Goal: Information Seeking & Learning: Find specific fact

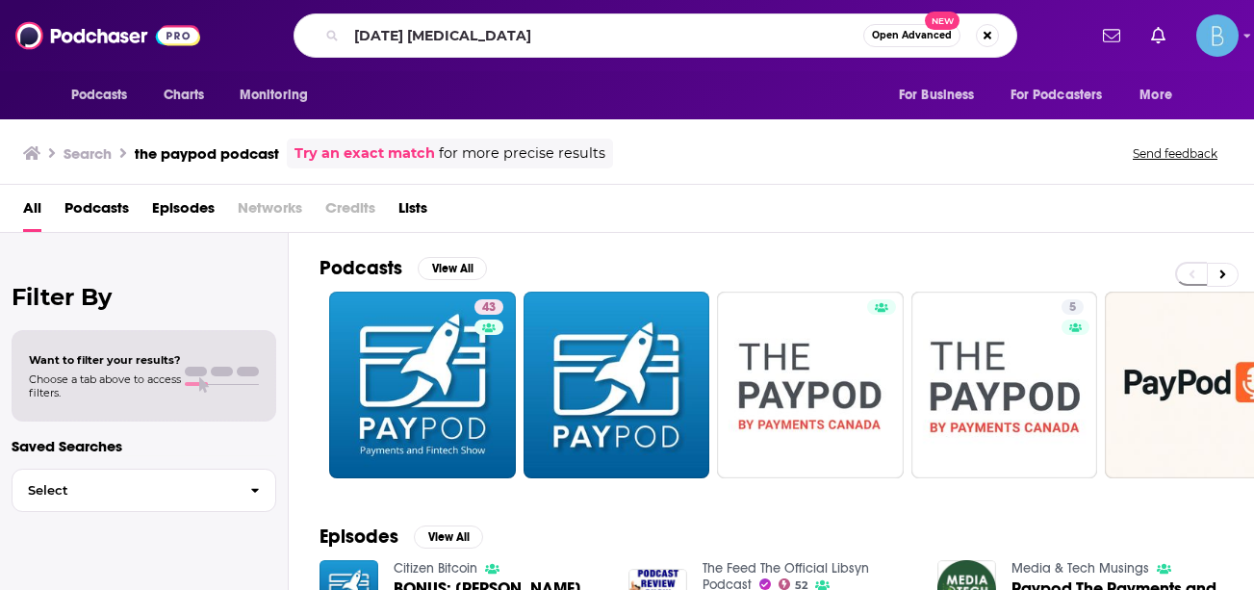
type input "[DATE] [MEDICAL_DATA]"
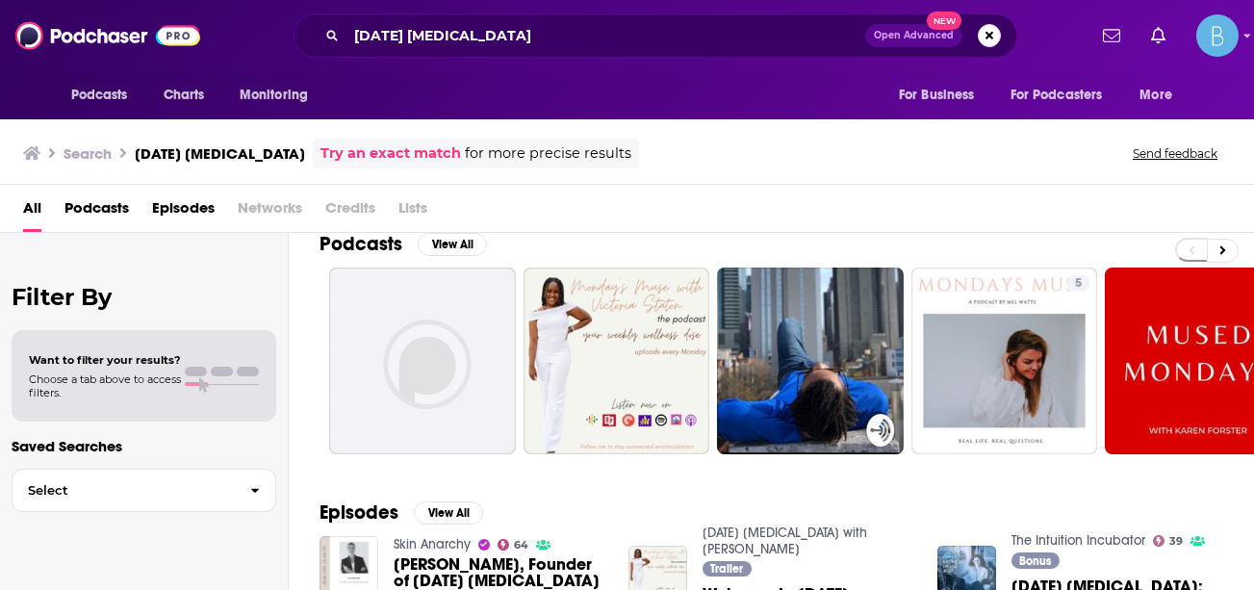
scroll to position [14, 0]
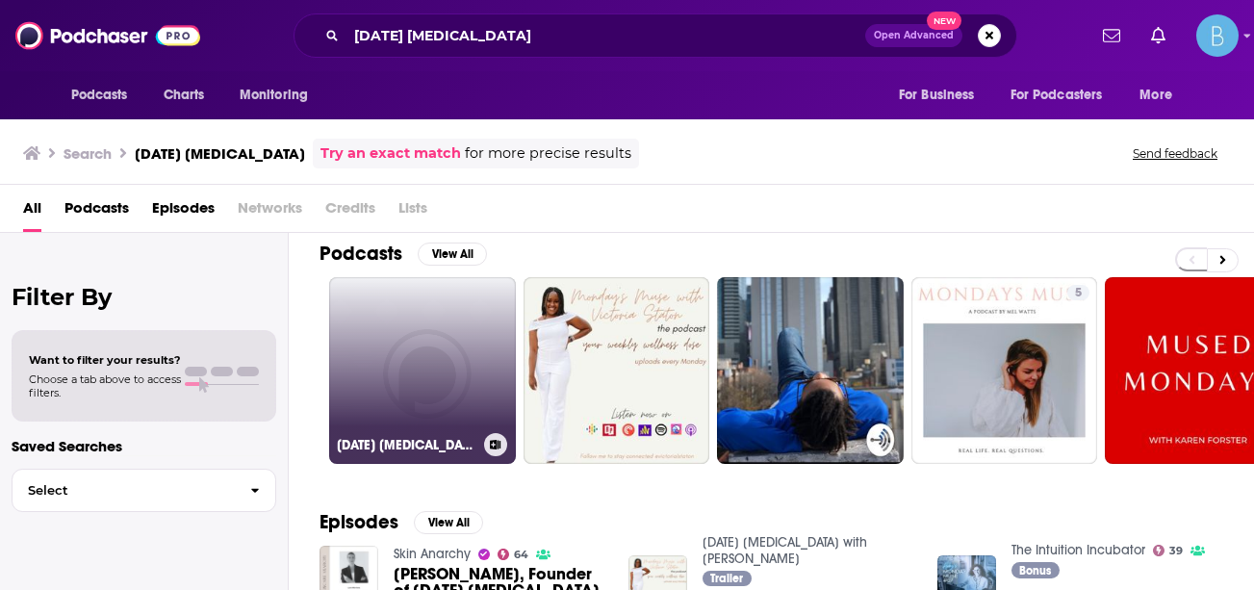
click at [403, 342] on link "[DATE] [MEDICAL_DATA] Podcast" at bounding box center [422, 370] width 187 height 187
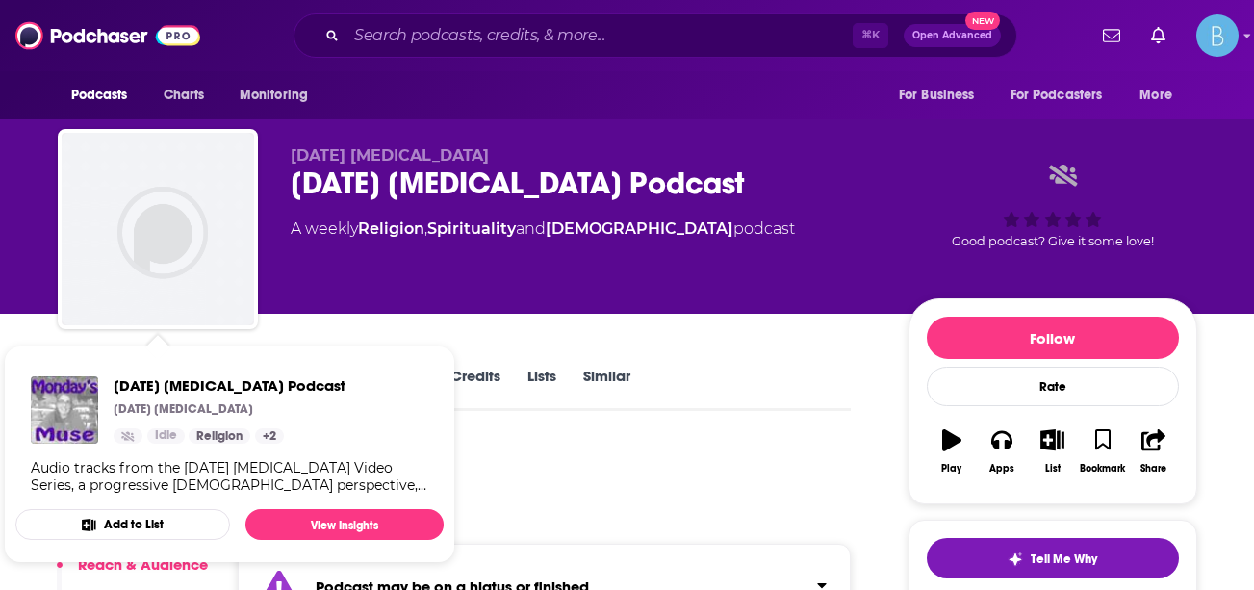
scroll to position [2, 0]
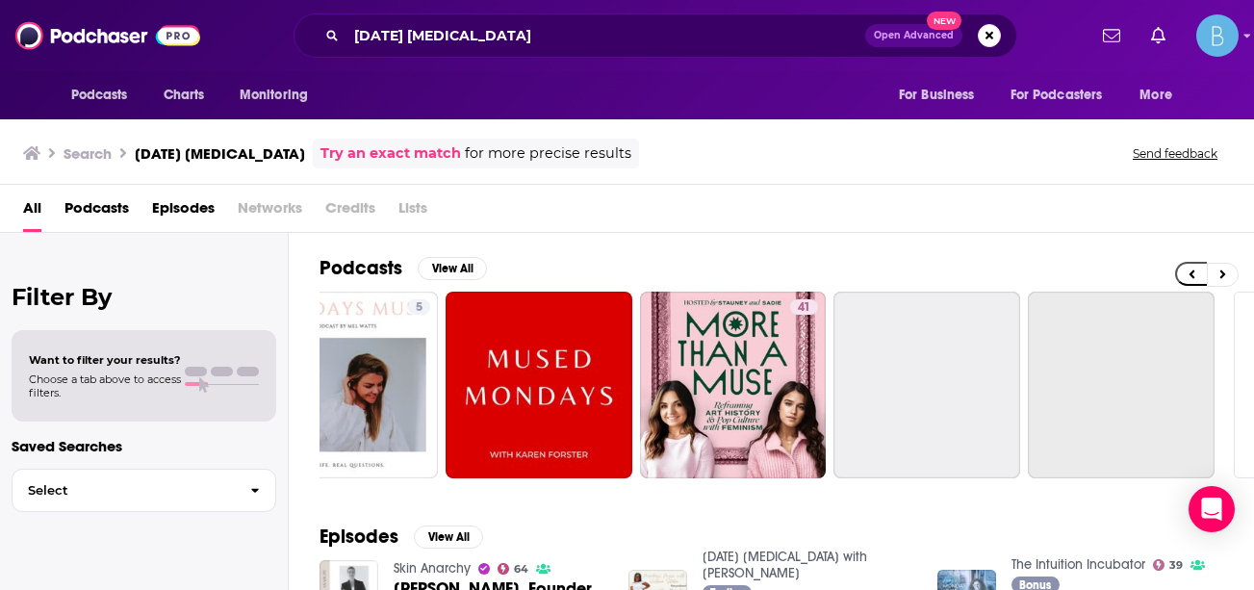
scroll to position [0, 833]
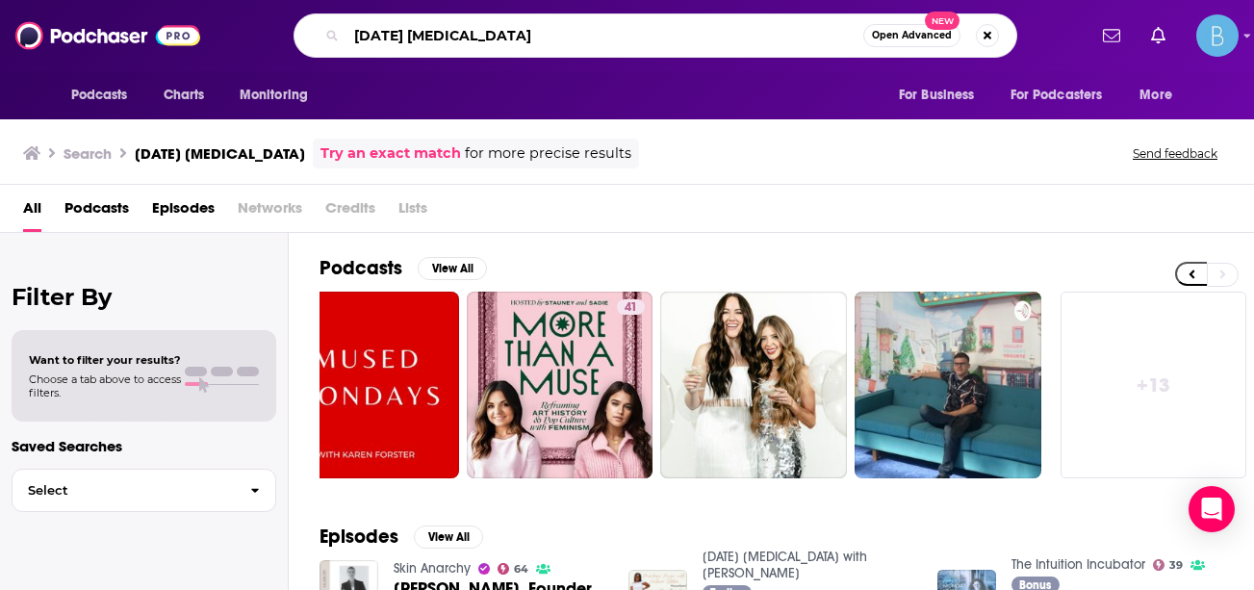
click at [523, 38] on input "[DATE] [MEDICAL_DATA]" at bounding box center [604, 35] width 517 height 31
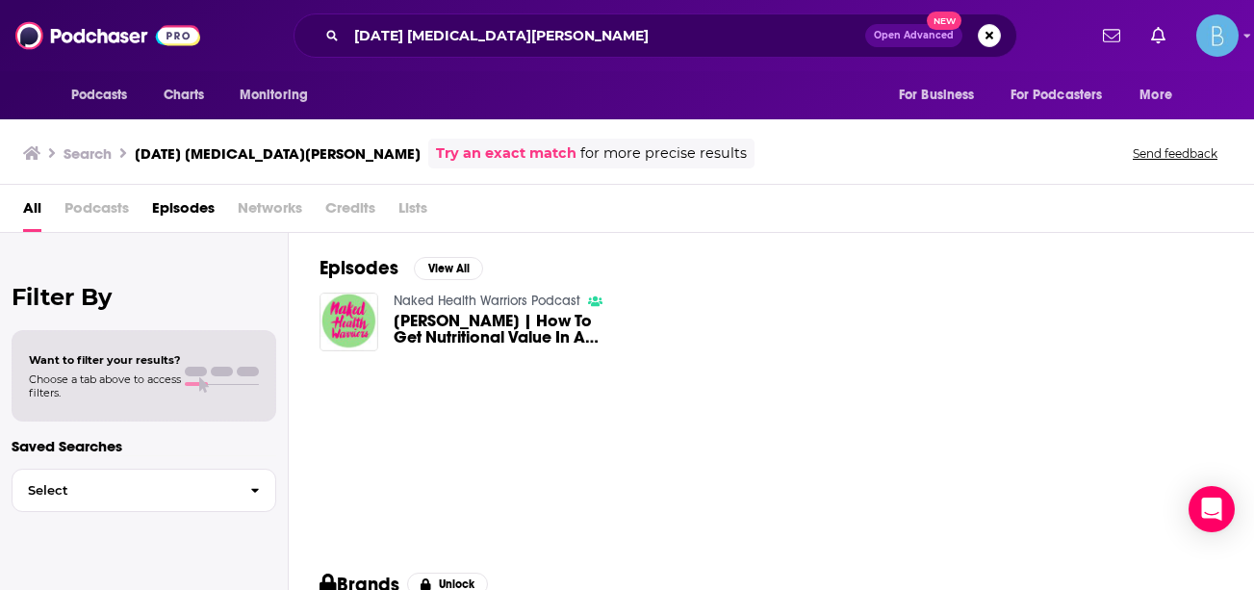
click at [66, 146] on h3 "Search" at bounding box center [87, 153] width 48 height 18
click at [82, 151] on h3 "Search" at bounding box center [87, 153] width 48 height 18
click at [74, 149] on h3 "Search" at bounding box center [87, 153] width 48 height 18
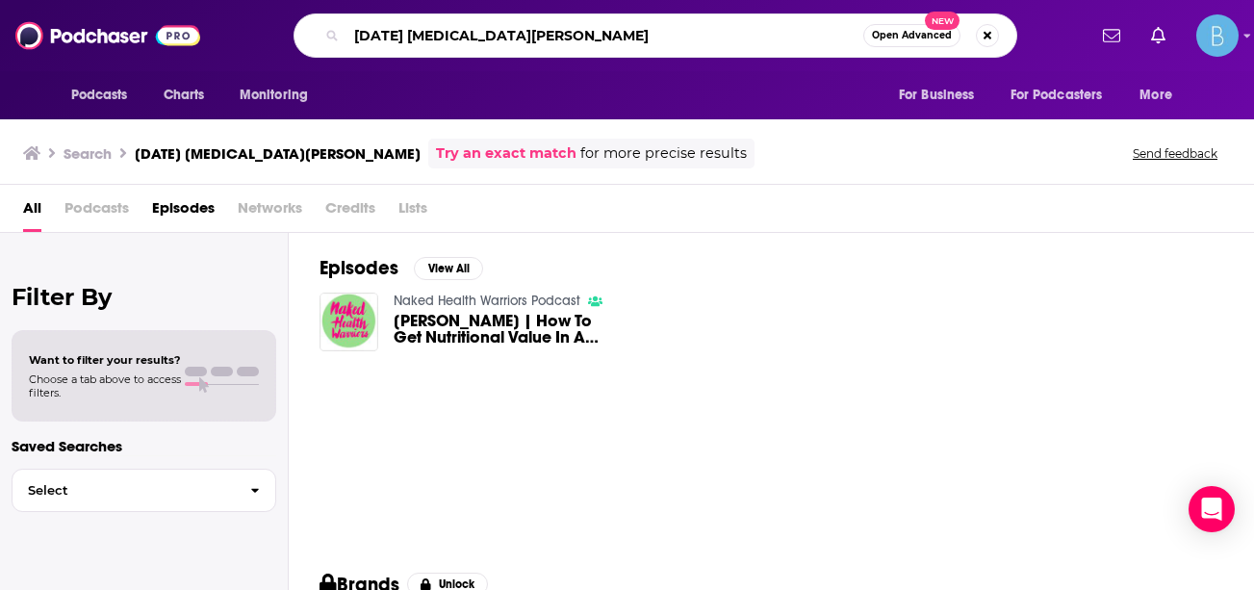
click at [434, 33] on input "[DATE] [MEDICAL_DATA][PERSON_NAME]" at bounding box center [604, 35] width 517 height 31
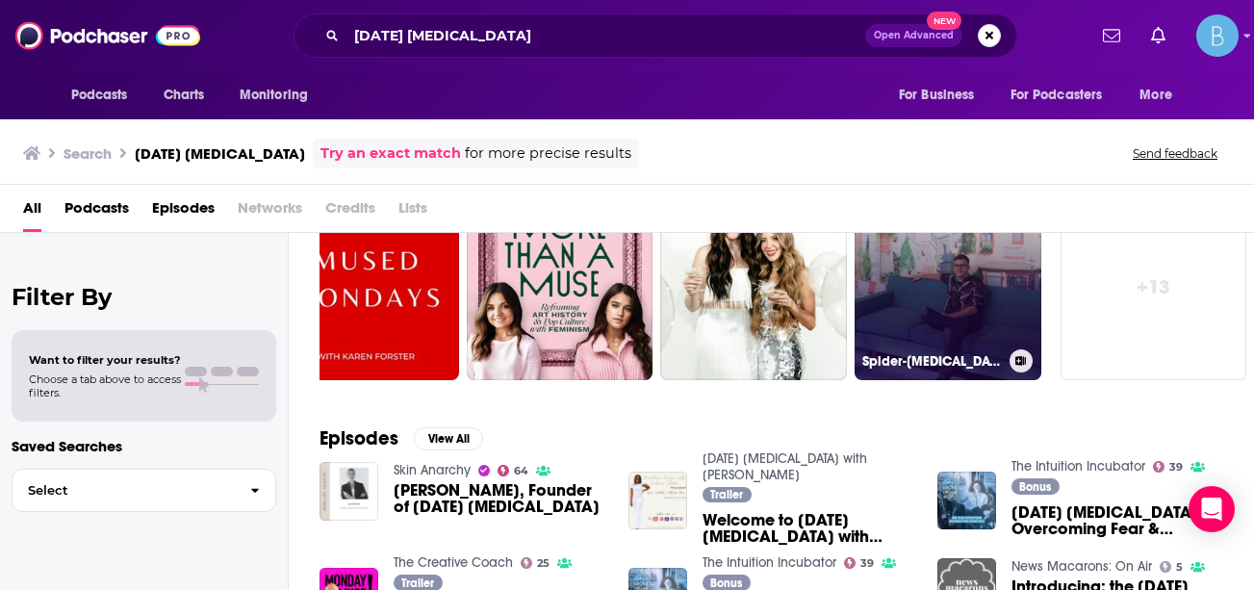
scroll to position [64, 0]
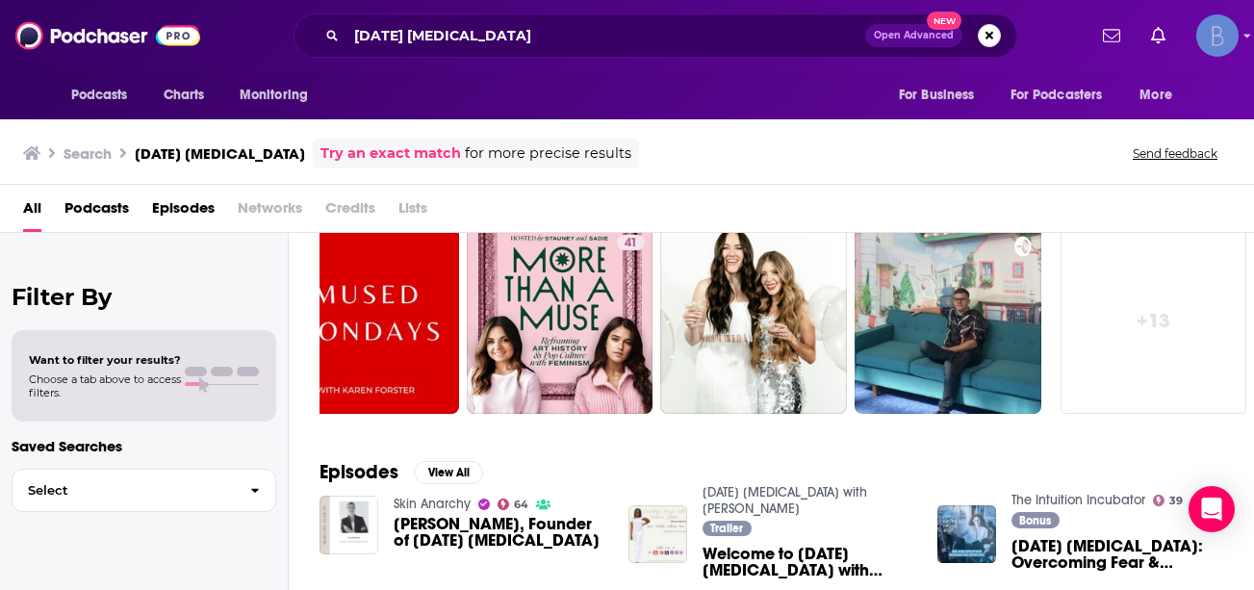
click at [1223, 38] on img "Logged in as BLASTmedia" at bounding box center [1217, 35] width 42 height 42
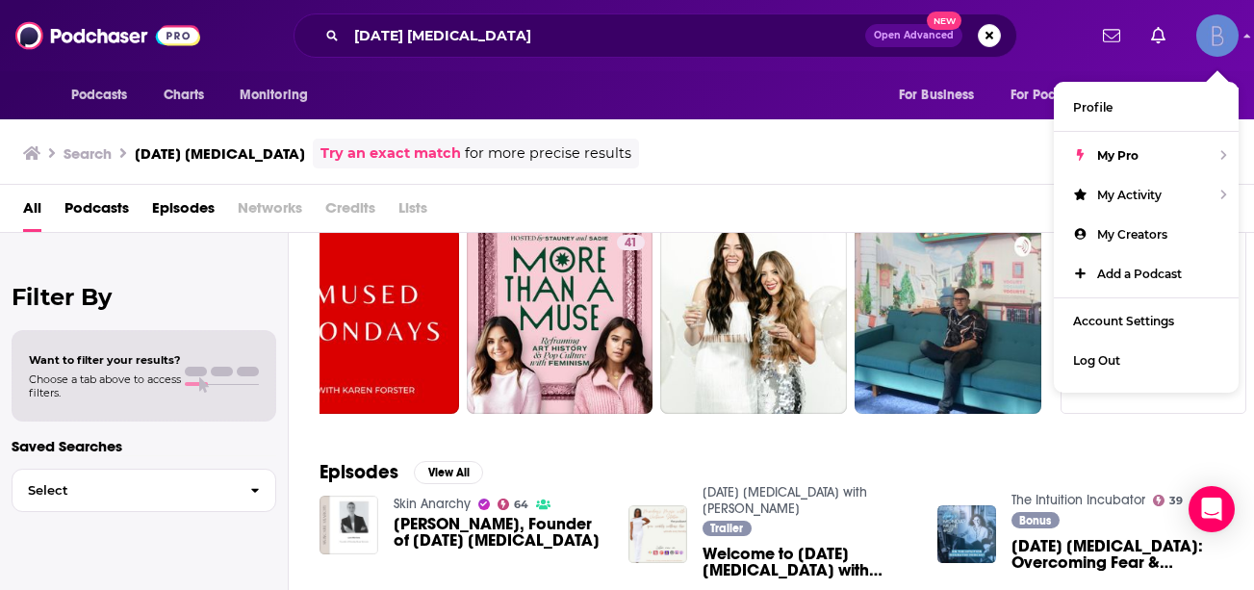
click at [1222, 38] on img "Logged in as BLASTmedia" at bounding box center [1217, 35] width 42 height 42
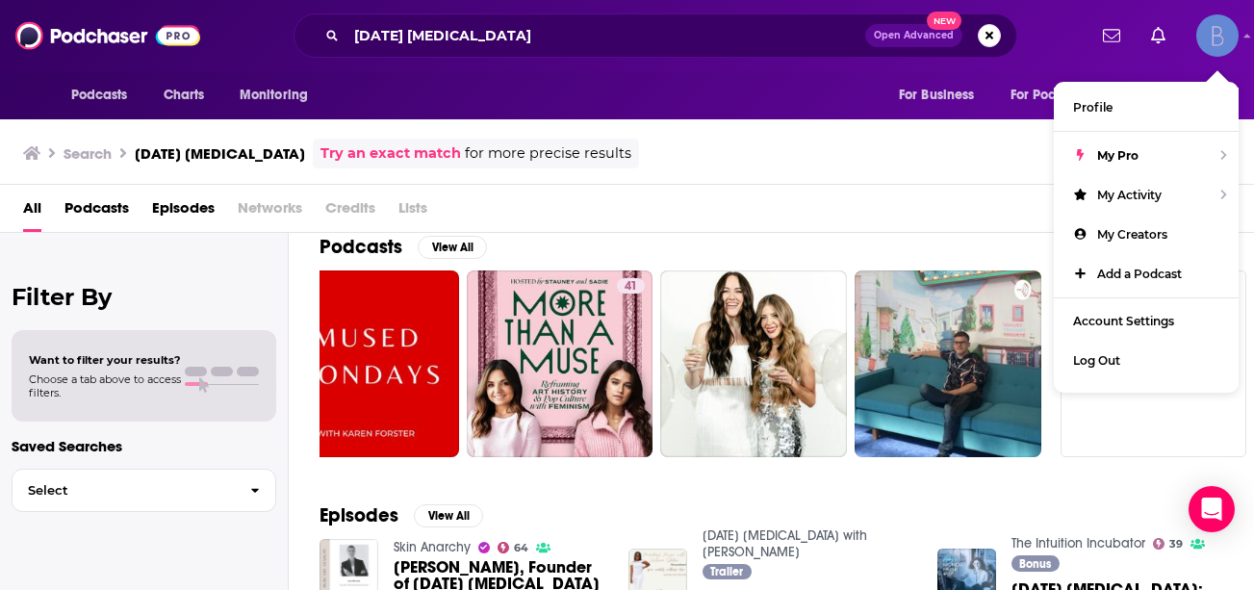
scroll to position [0, 0]
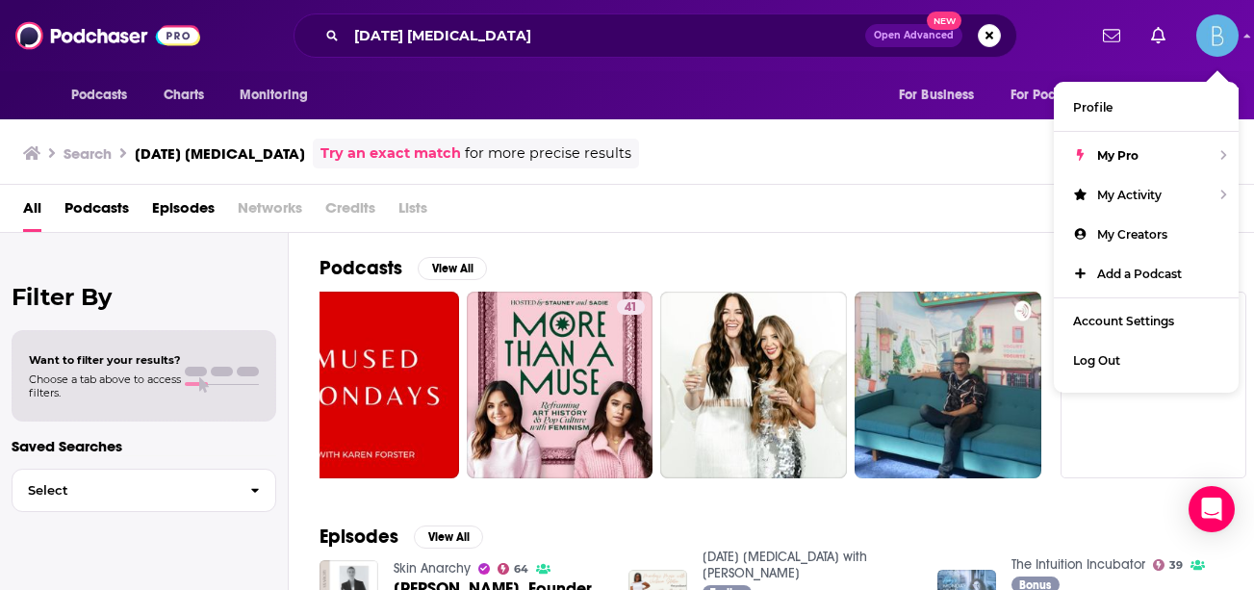
click at [645, 171] on div "Search [DATE] [MEDICAL_DATA] Try an exact match for more precise results Send f…" at bounding box center [627, 149] width 1254 height 69
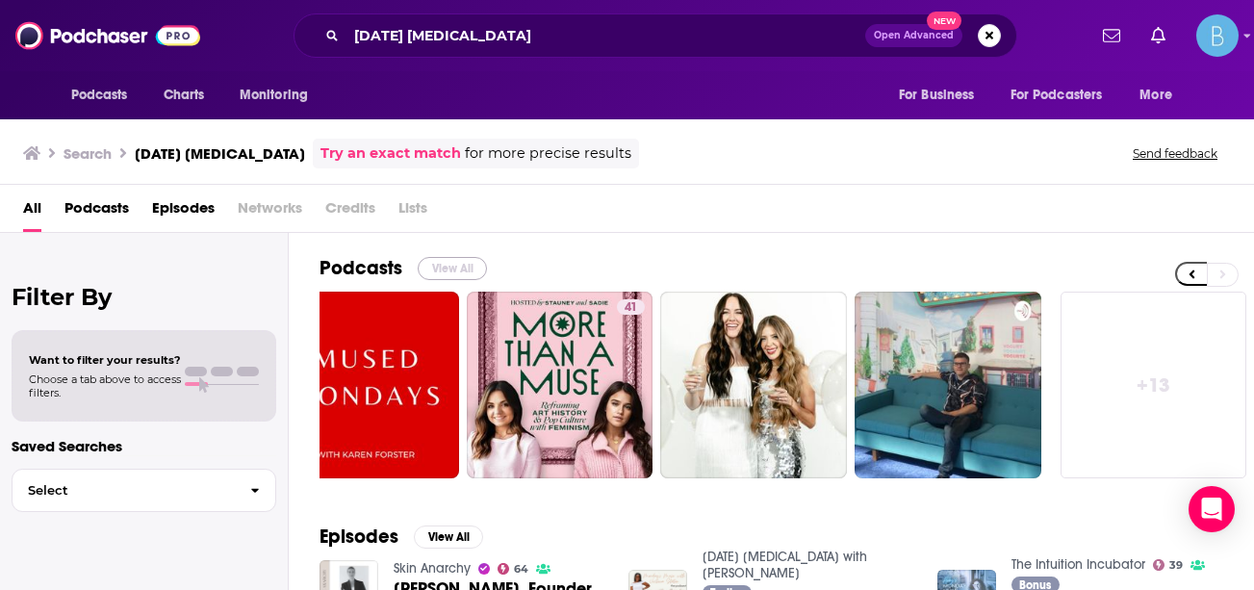
click at [460, 269] on button "View All" at bounding box center [452, 268] width 69 height 23
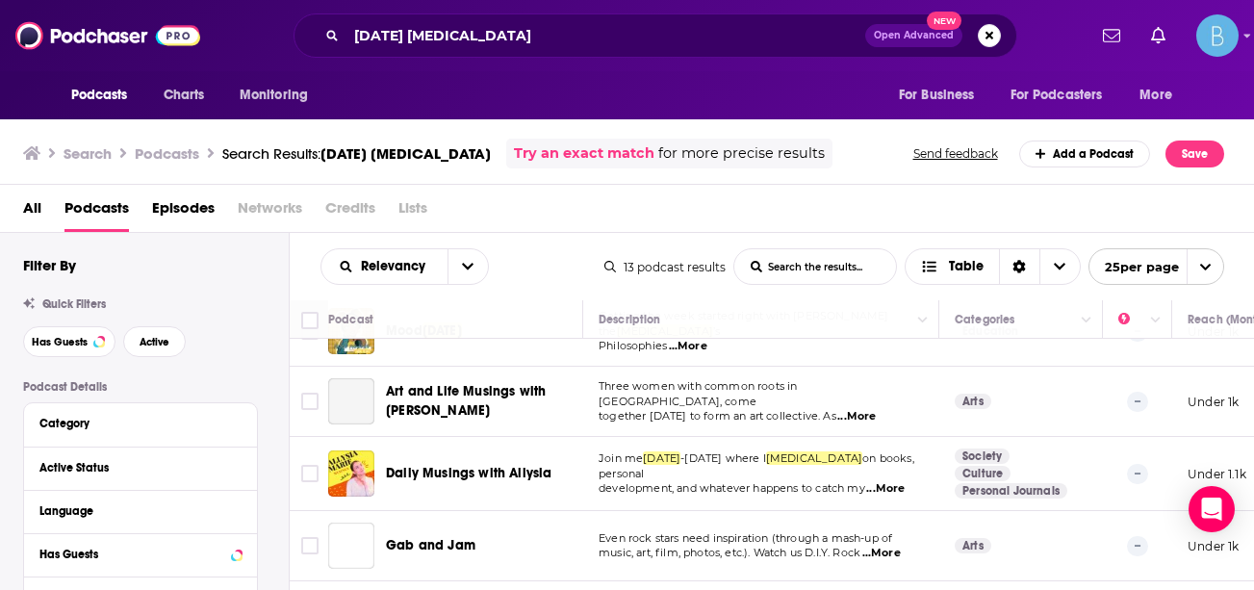
scroll to position [690, 0]
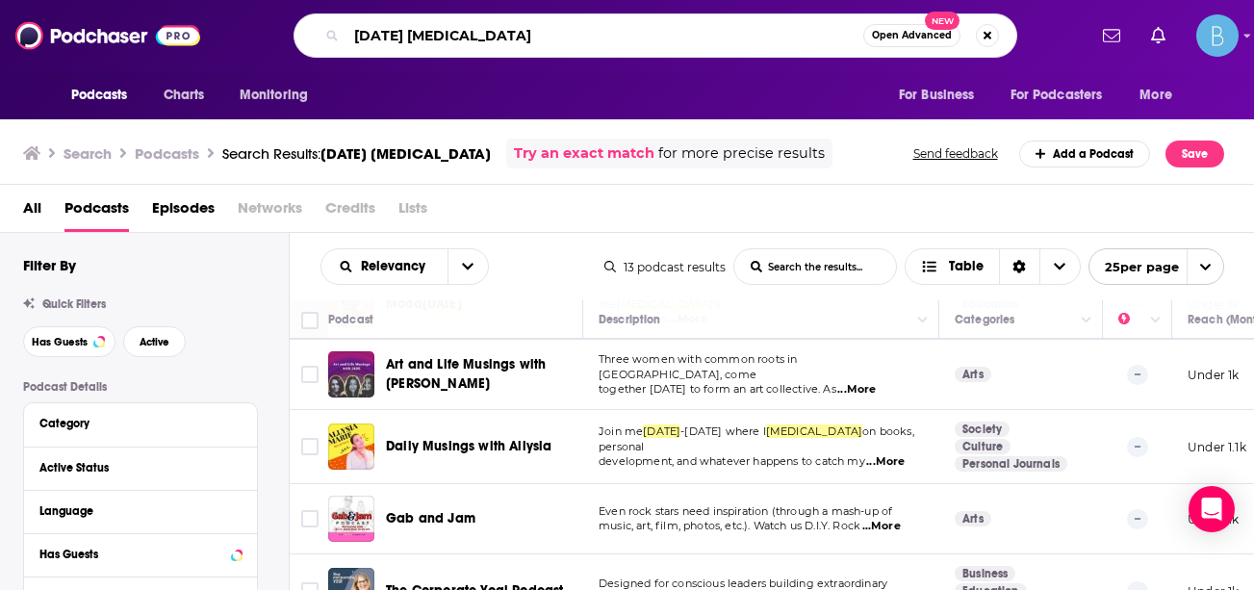
click at [474, 35] on input "[DATE] [MEDICAL_DATA]" at bounding box center [604, 35] width 517 height 31
type input "[DATE] [MEDICAL_DATA] with [PERSON_NAME]"
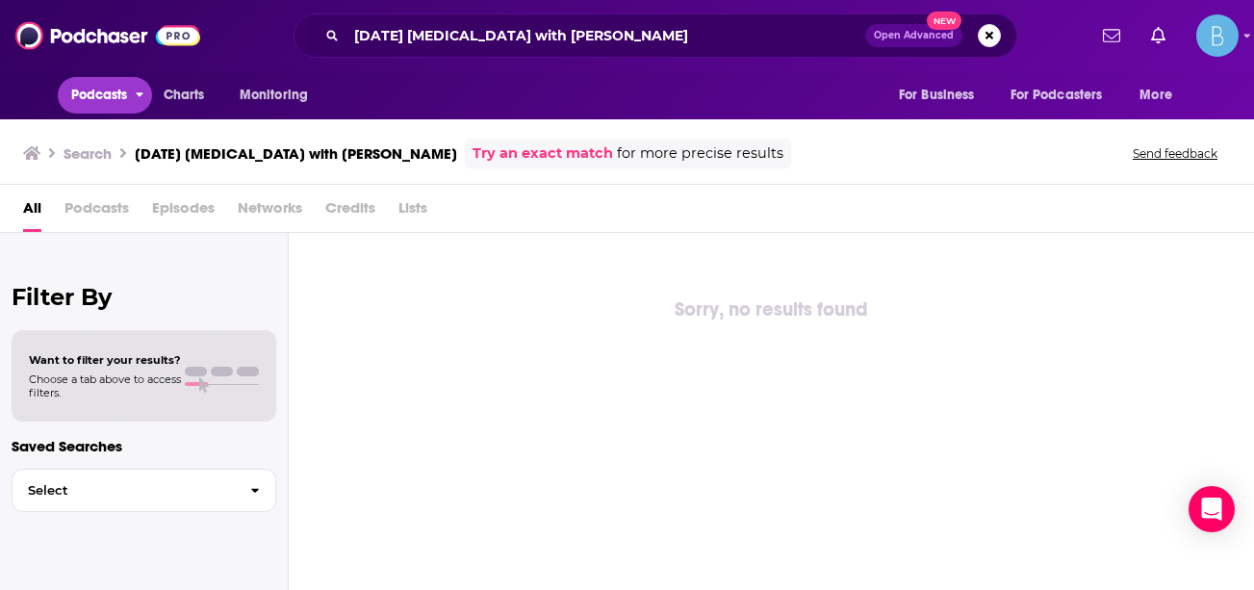
click at [102, 93] on span "Podcasts" at bounding box center [99, 95] width 57 height 27
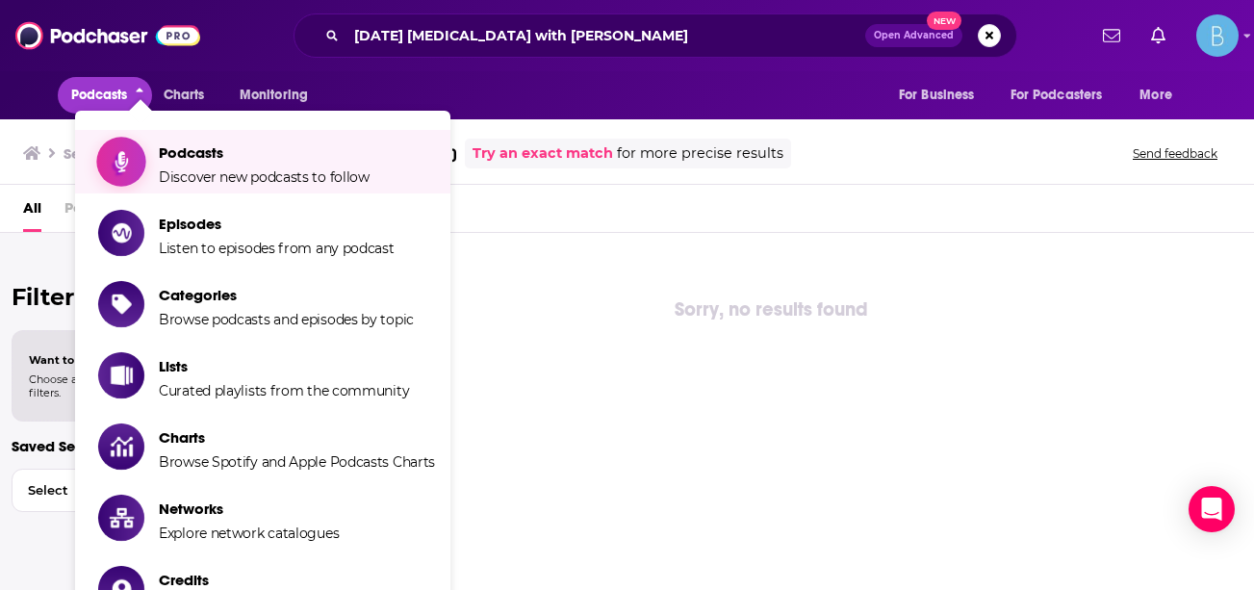
click at [150, 159] on link "Podcasts Discover new podcasts to follow" at bounding box center [266, 162] width 337 height 48
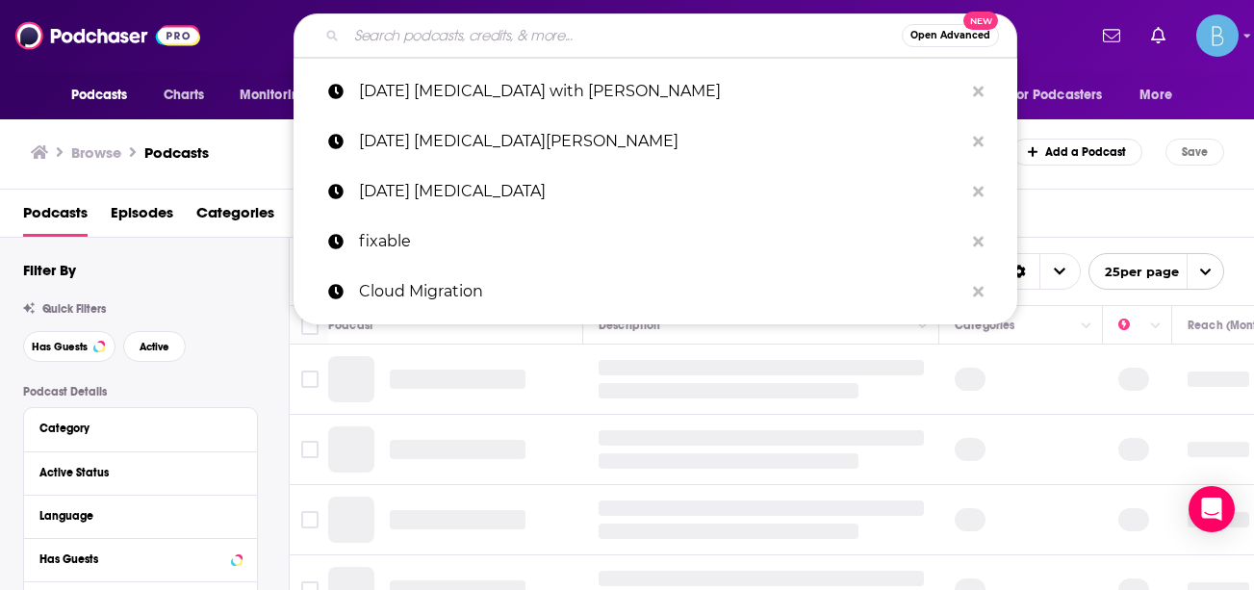
click at [546, 30] on input "Search podcasts, credits, & more..." at bounding box center [623, 35] width 555 height 31
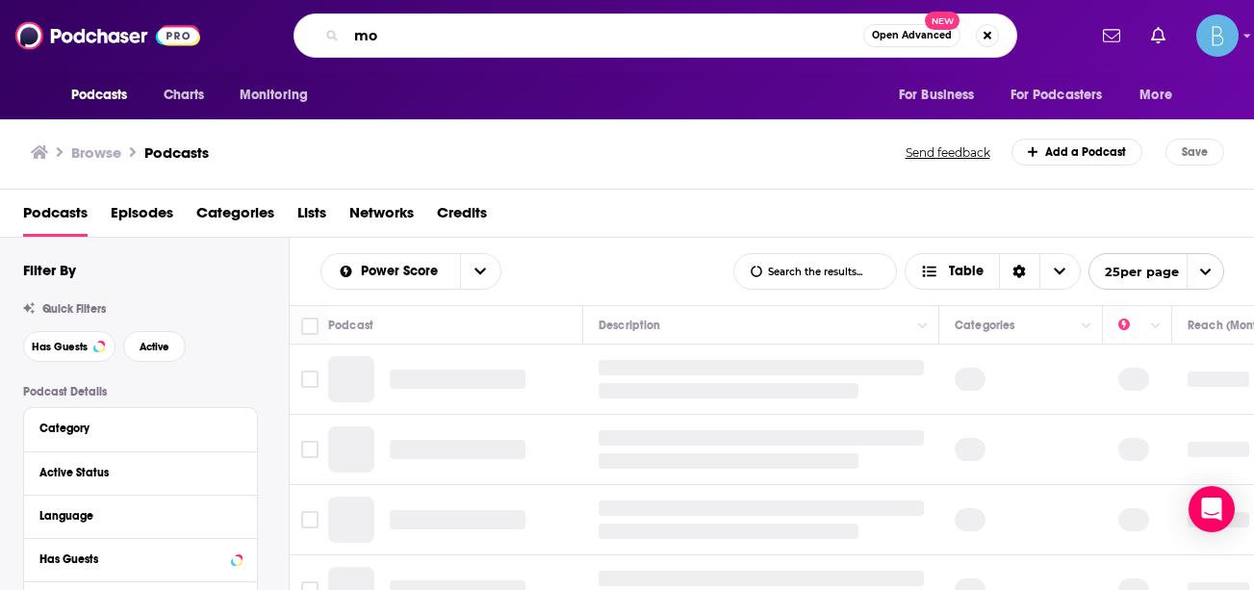
type input "m"
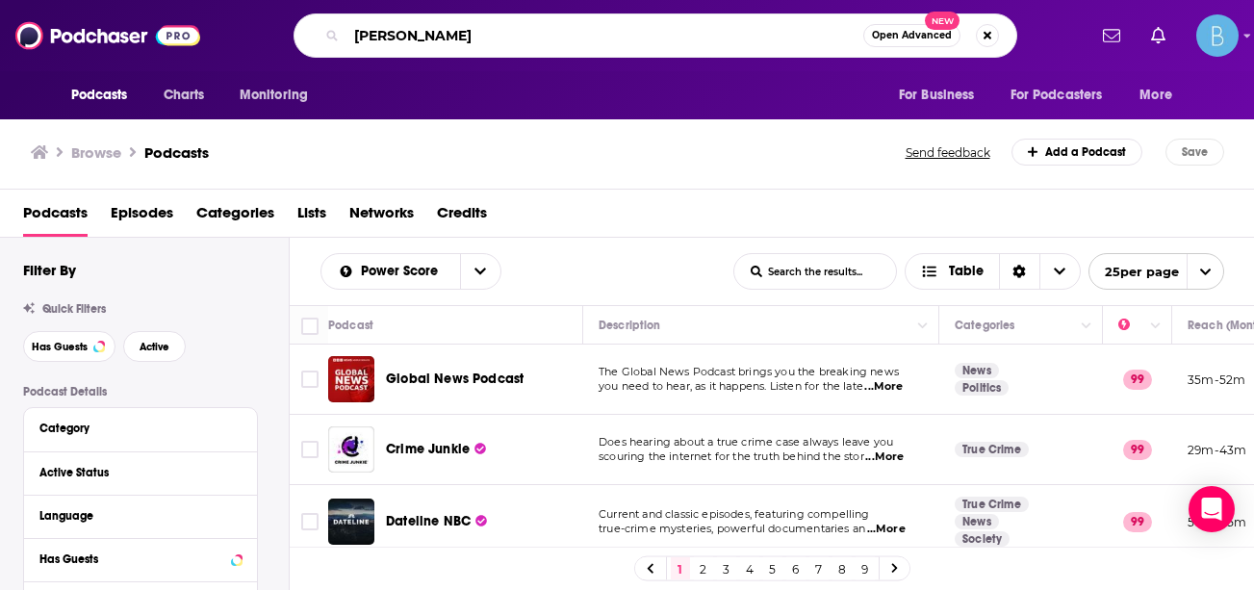
type input "[PERSON_NAME]"
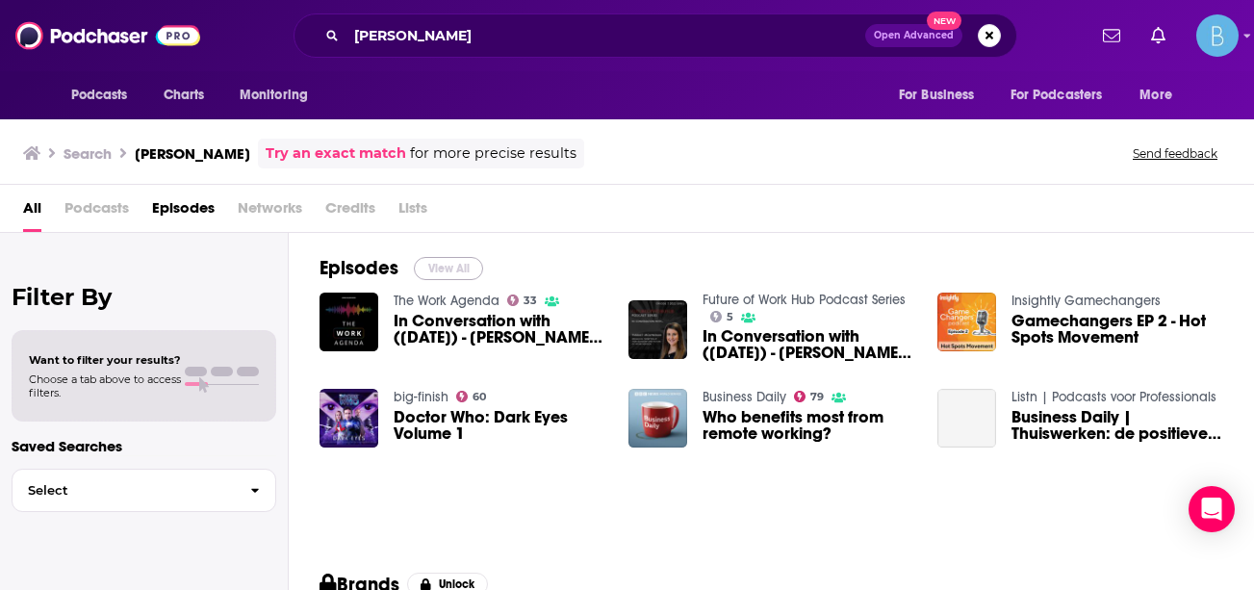
click at [442, 267] on button "View All" at bounding box center [448, 268] width 69 height 23
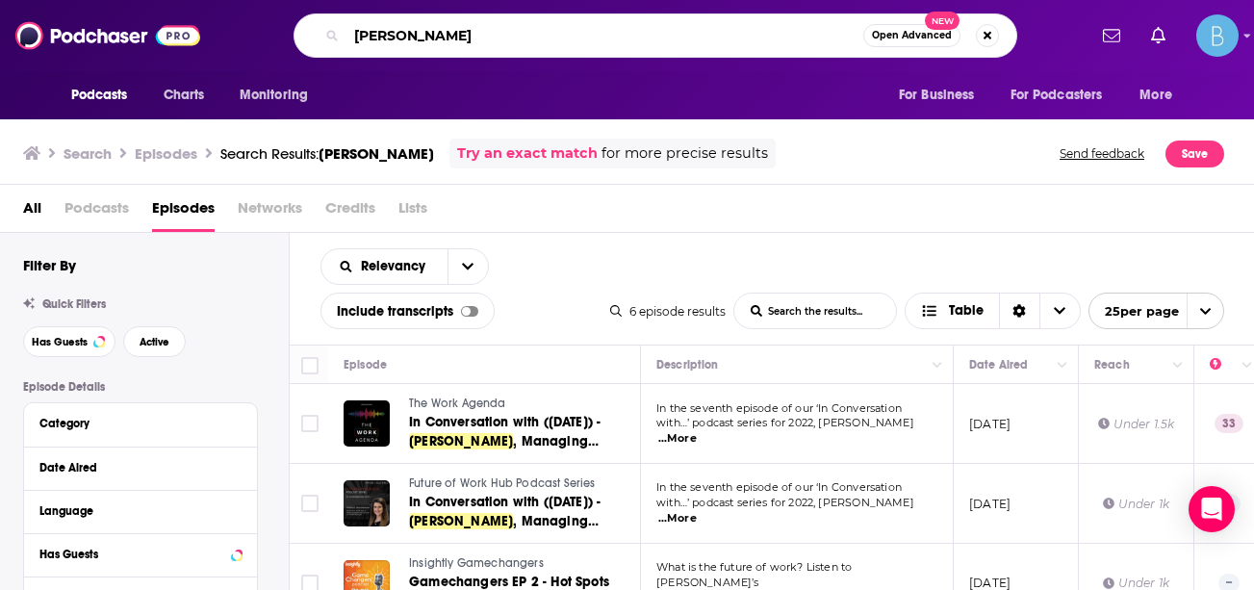
click at [518, 41] on input "[PERSON_NAME]" at bounding box center [604, 35] width 517 height 31
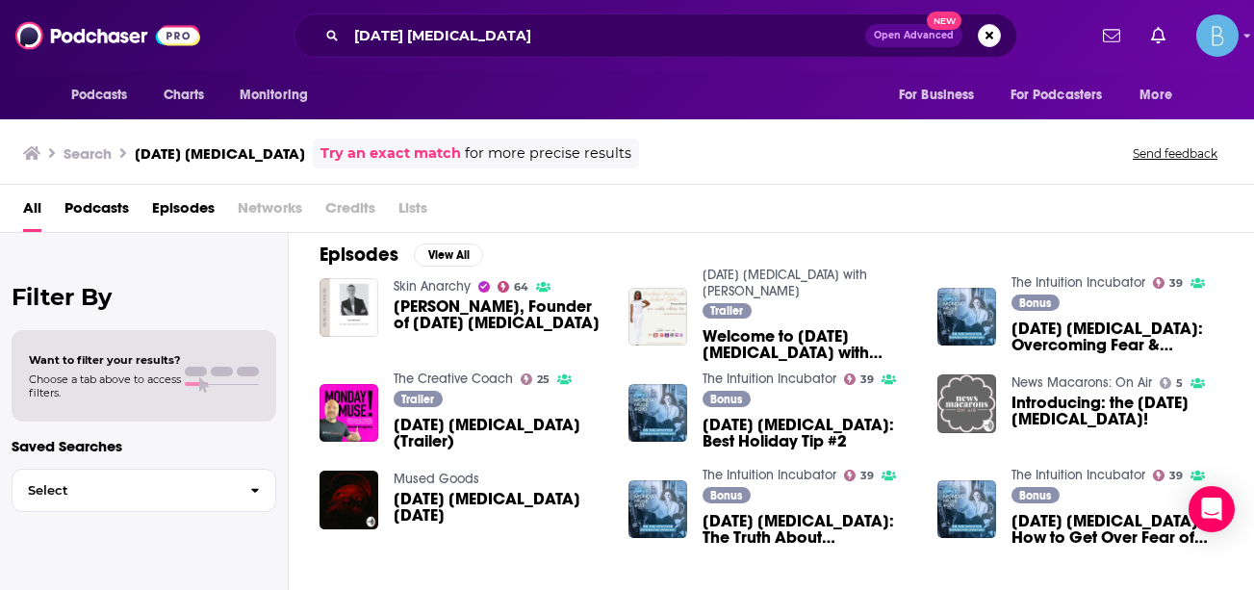
scroll to position [281, 0]
click at [444, 252] on button "View All" at bounding box center [448, 255] width 69 height 23
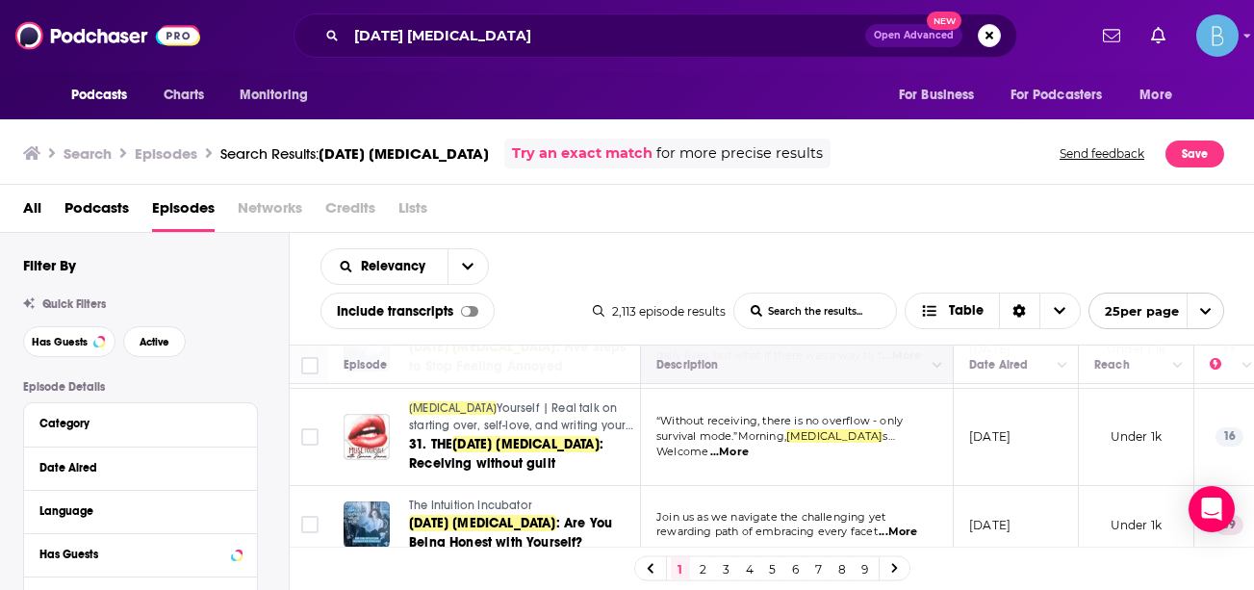
scroll to position [954, 2]
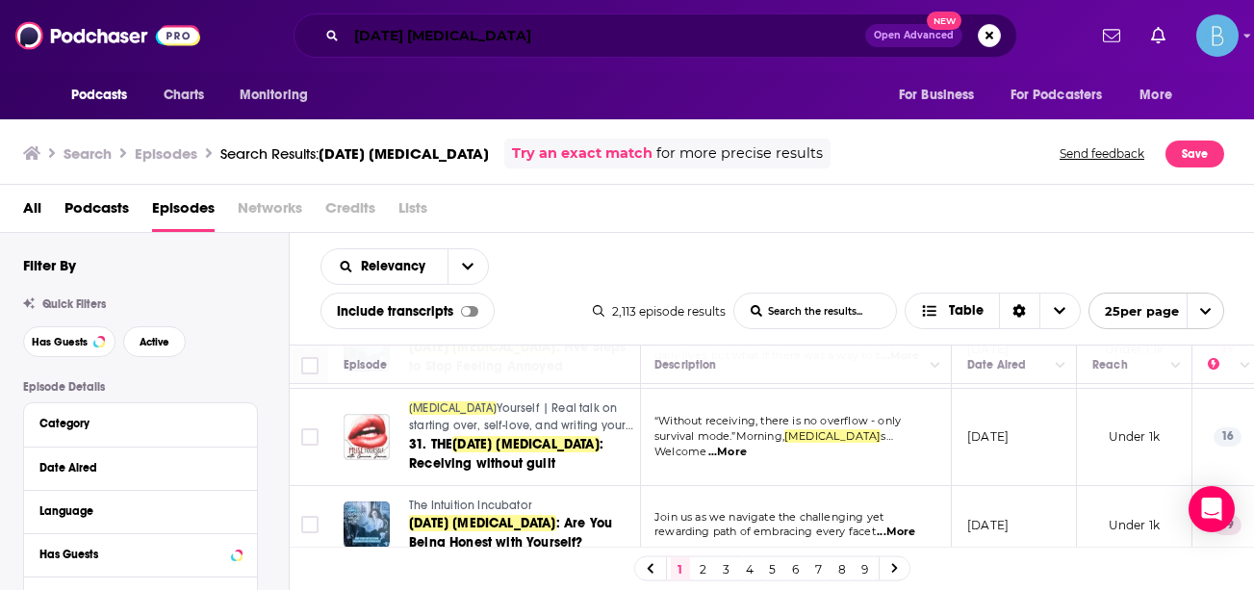
click at [556, 42] on input "[DATE] [MEDICAL_DATA]" at bounding box center [605, 35] width 519 height 31
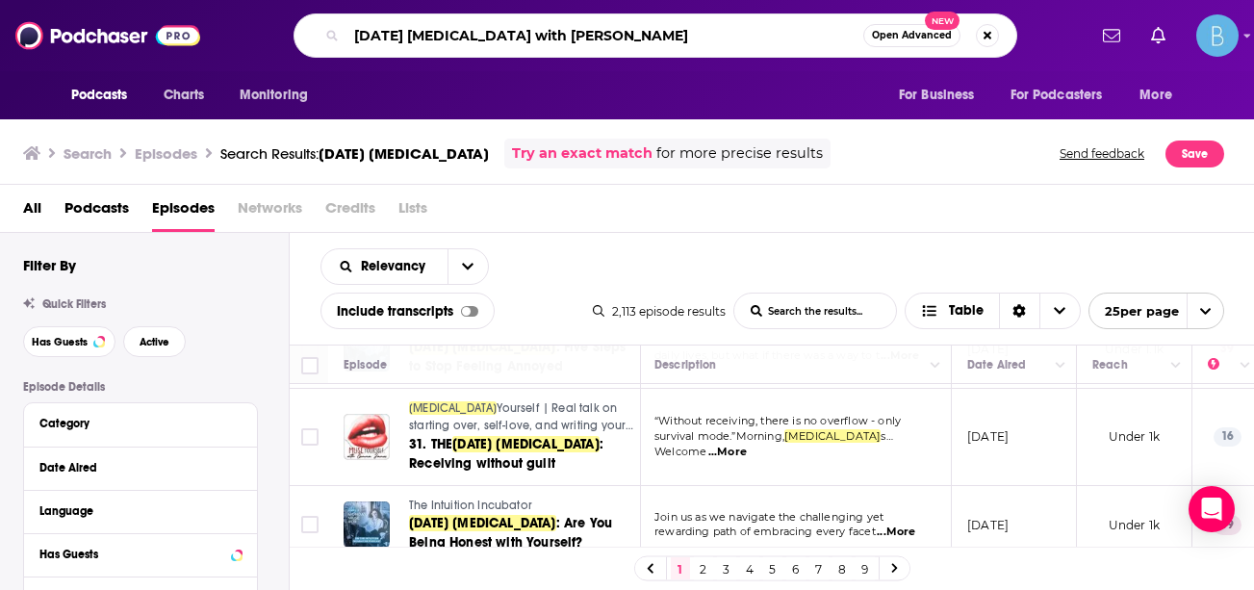
type input "[DATE] [MEDICAL_DATA] with [PERSON_NAME]"
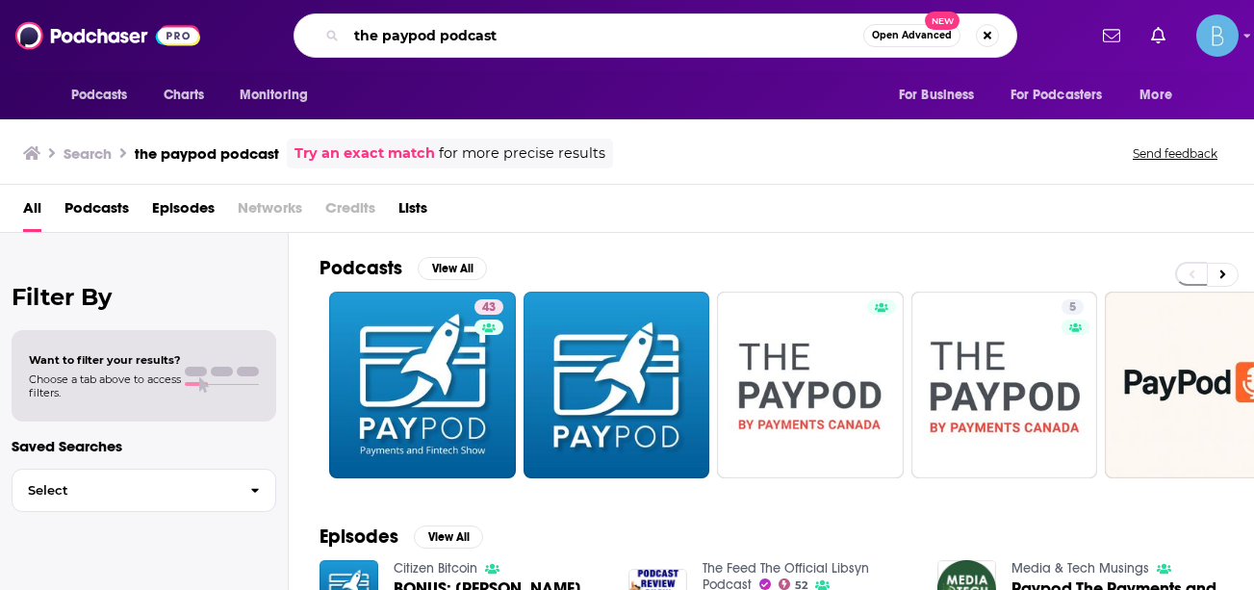
click at [518, 34] on input "the paypod podcast" at bounding box center [604, 35] width 517 height 31
type input "m"
type input "harriet molyneaux"
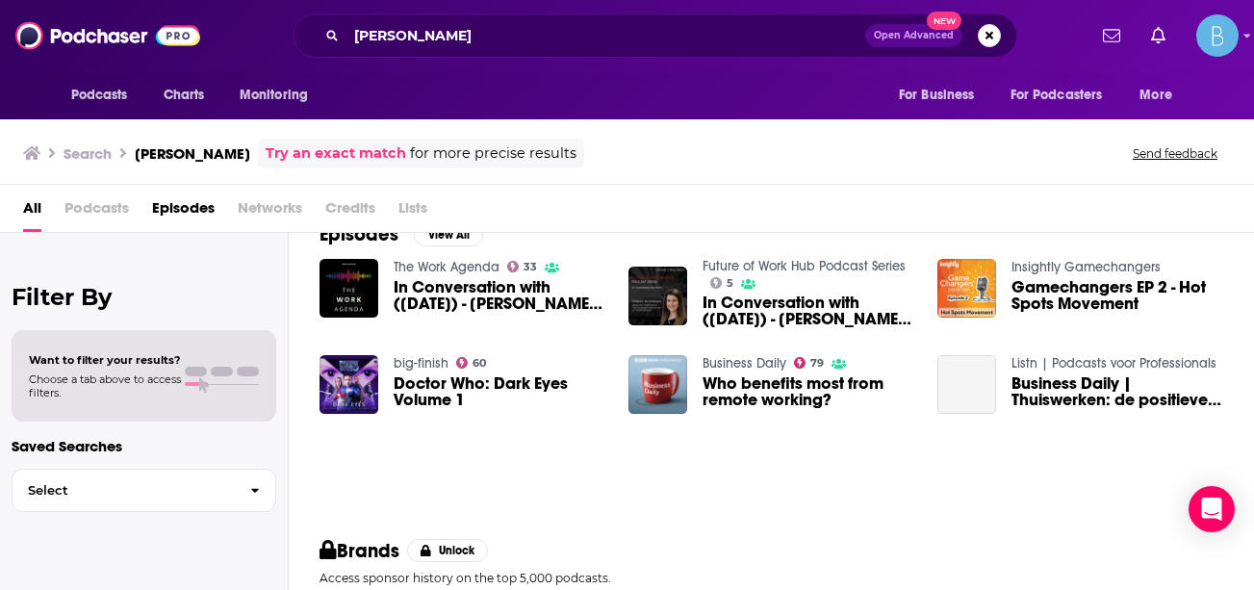
scroll to position [34, 0]
click at [475, 297] on span "In Conversation with ([DATE]) - [PERSON_NAME], Managing Director at HSM Advisor…" at bounding box center [499, 295] width 212 height 33
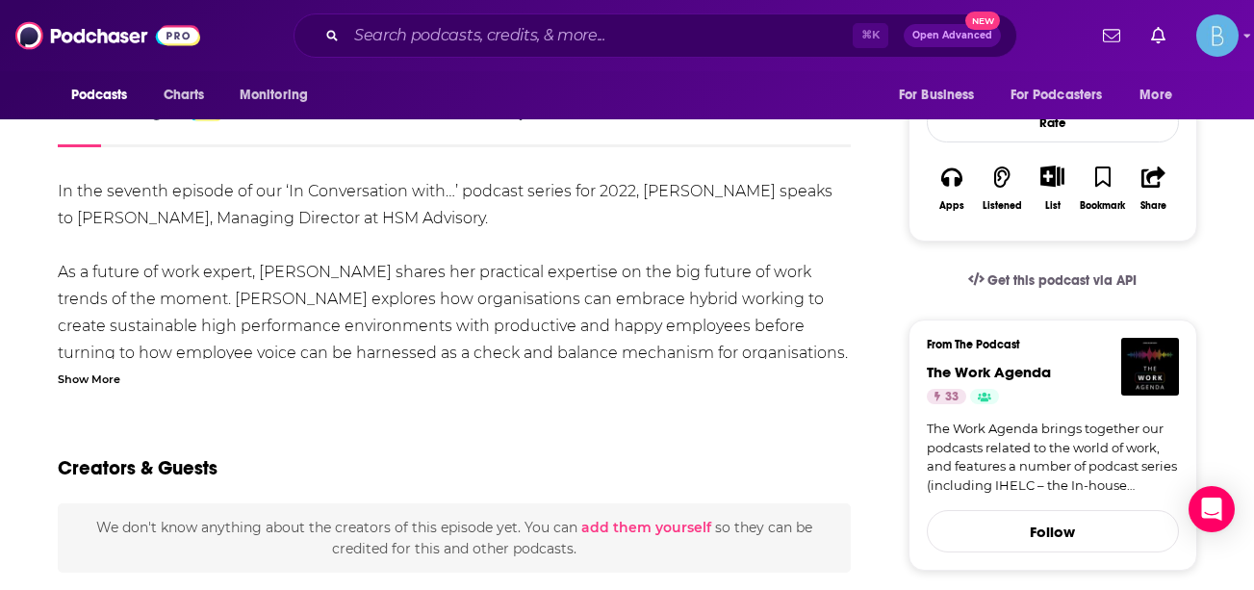
scroll to position [390, 0]
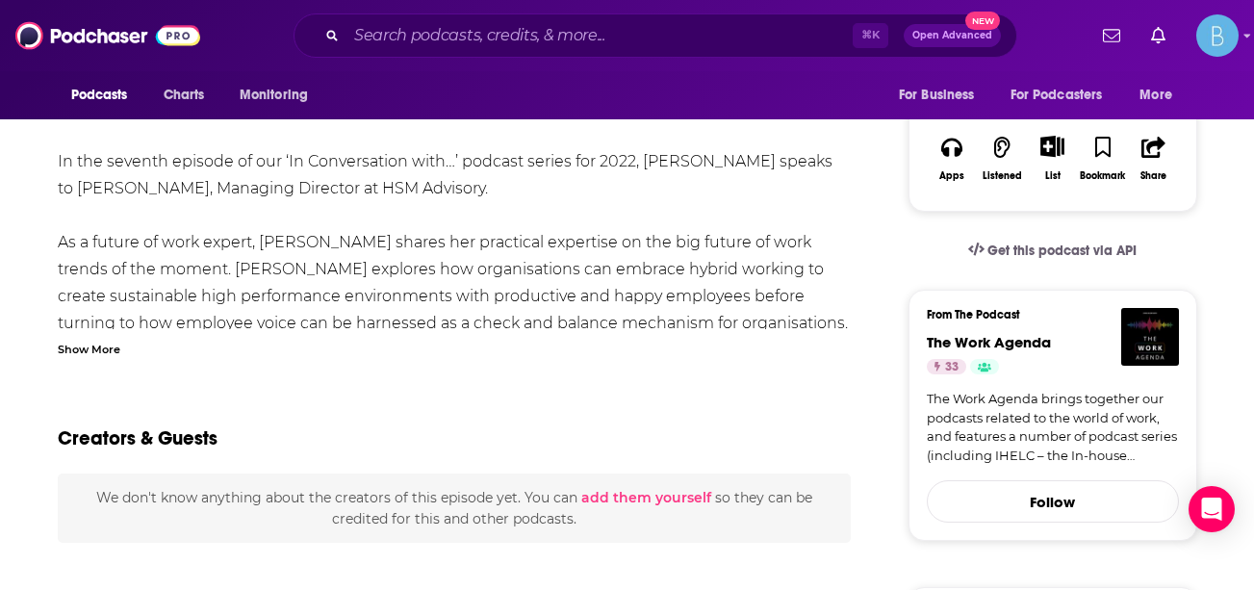
click at [110, 348] on div "Show More" at bounding box center [89, 348] width 63 height 18
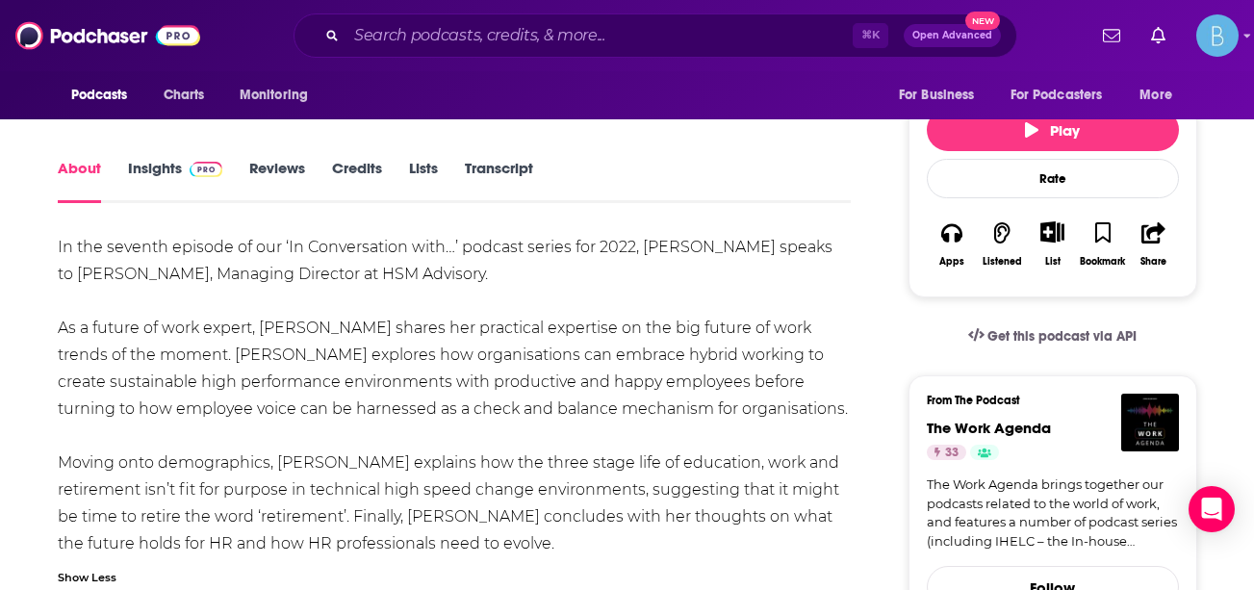
scroll to position [302, 0]
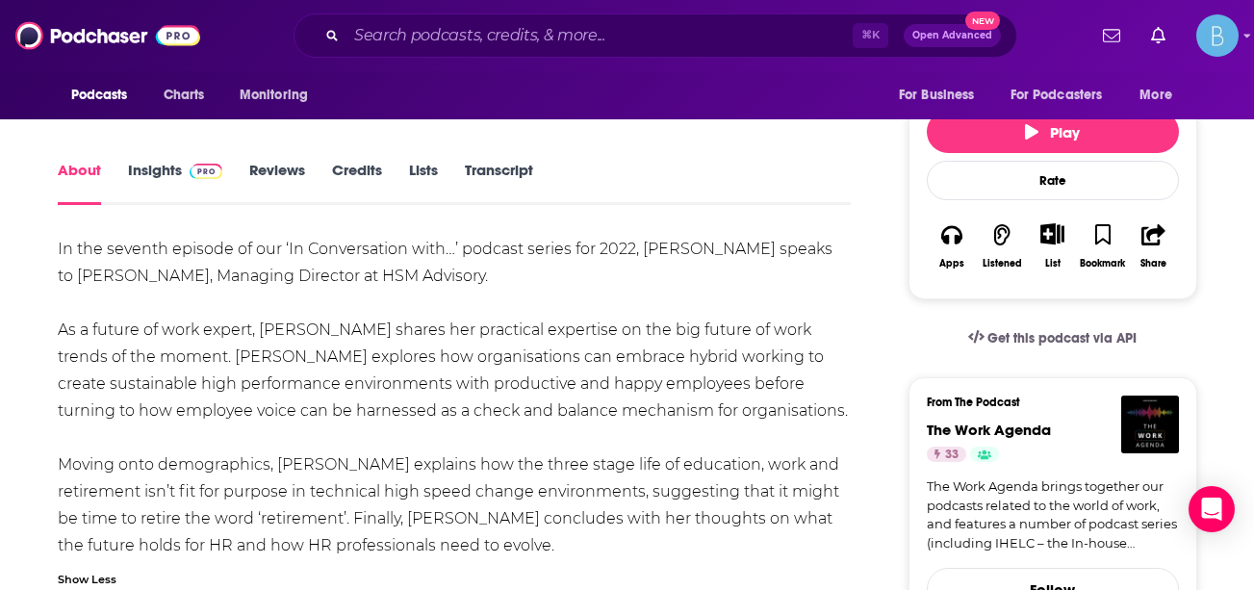
click at [241, 395] on div "In the seventh episode of our ‘In Conversation with…’ podcast series for 2022, …" at bounding box center [455, 397] width 794 height 323
click at [155, 165] on link "Insights" at bounding box center [175, 183] width 95 height 44
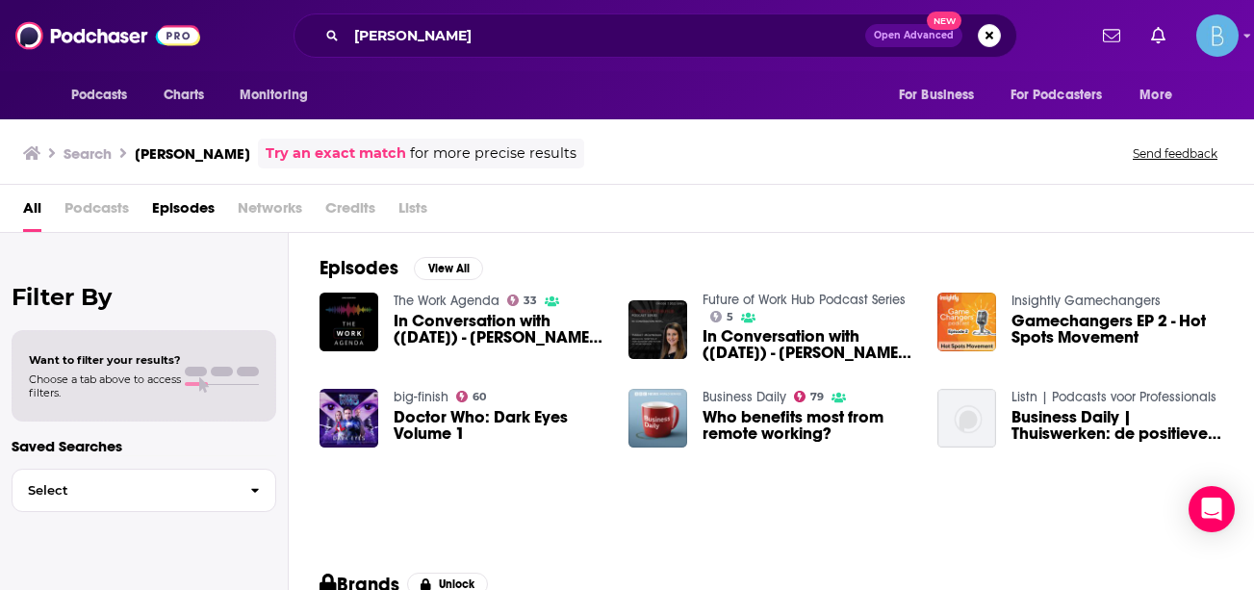
click at [818, 344] on span "In Conversation with ([DATE]) - [PERSON_NAME], Managing Director at HSM Advisor…" at bounding box center [808, 344] width 212 height 33
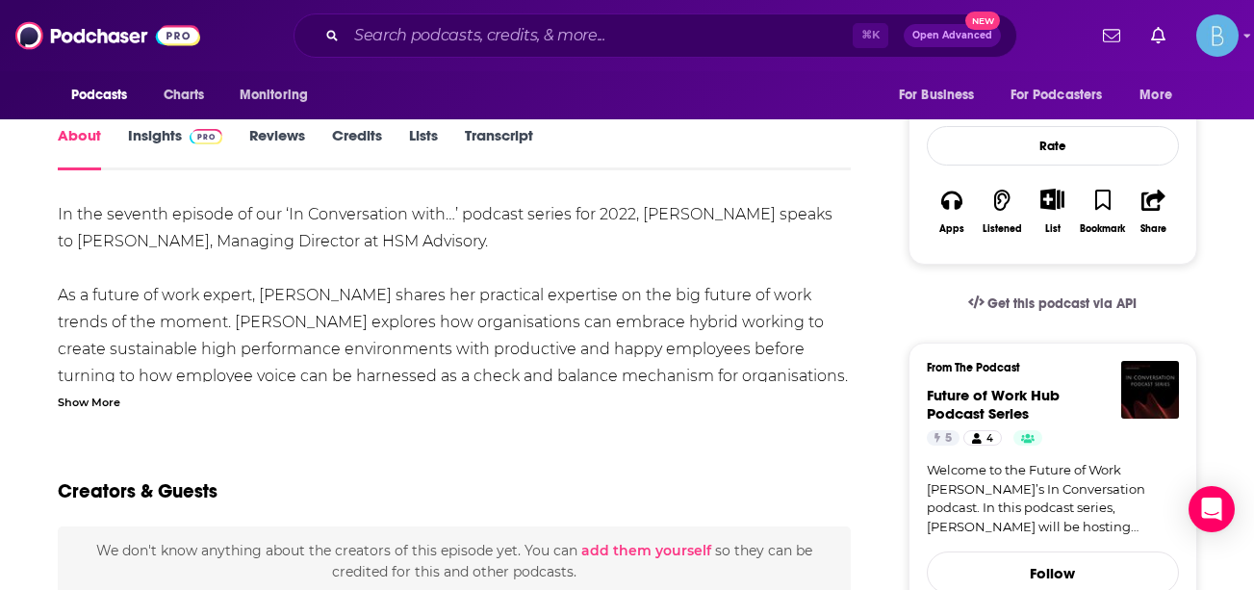
scroll to position [332, 0]
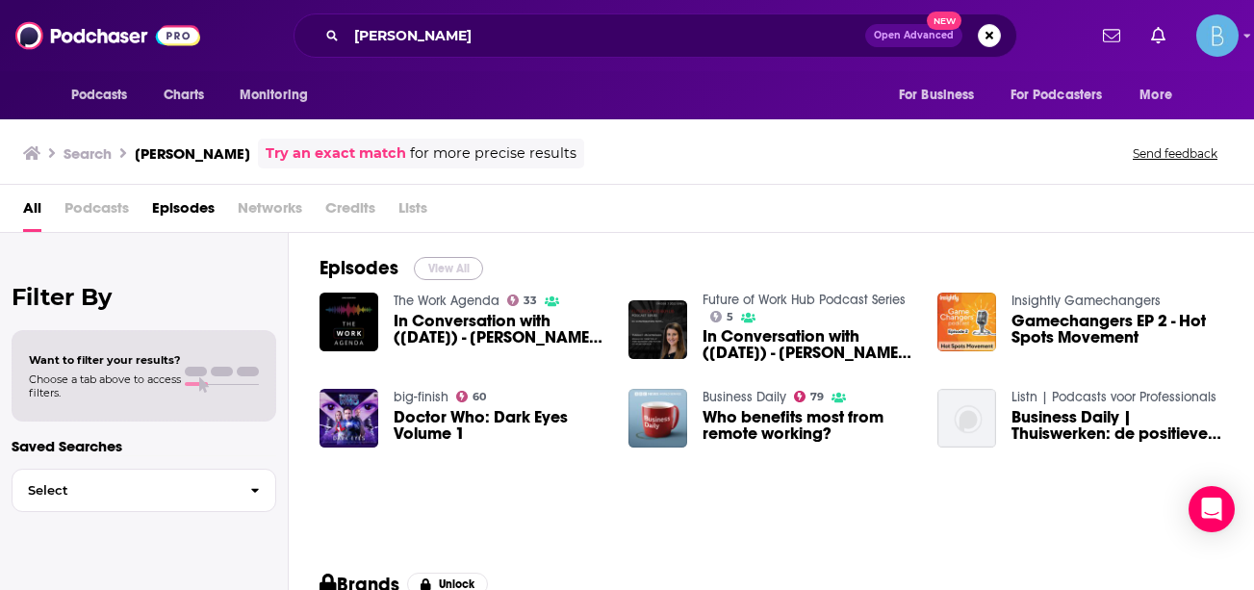
click at [452, 274] on button "View All" at bounding box center [448, 268] width 69 height 23
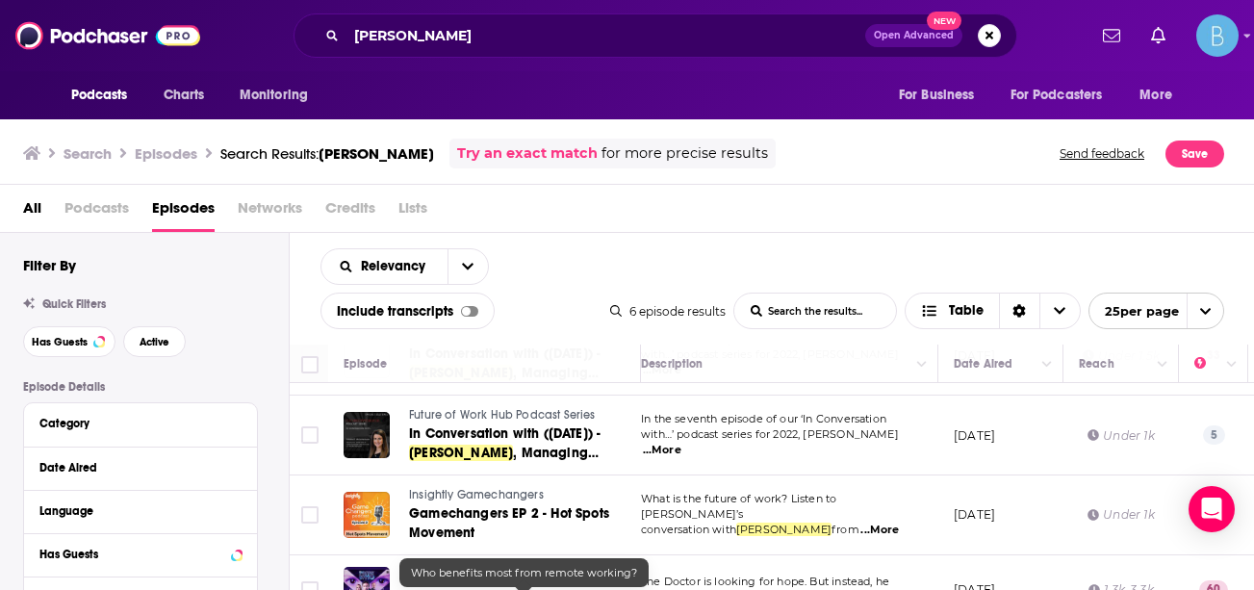
scroll to position [0, 15]
